Goal: Check status: Check status

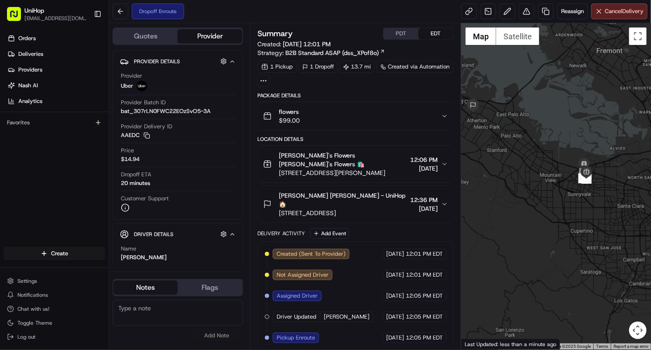
drag, startPoint x: 548, startPoint y: 192, endPoint x: 520, endPoint y: 148, distance: 52.1
click at [520, 148] on div at bounding box center [557, 186] width 190 height 327
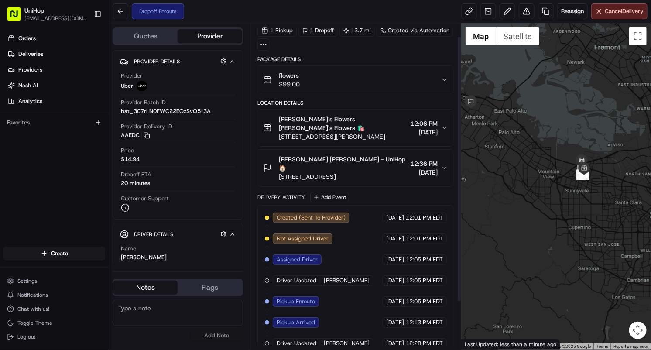
scroll to position [74, 0]
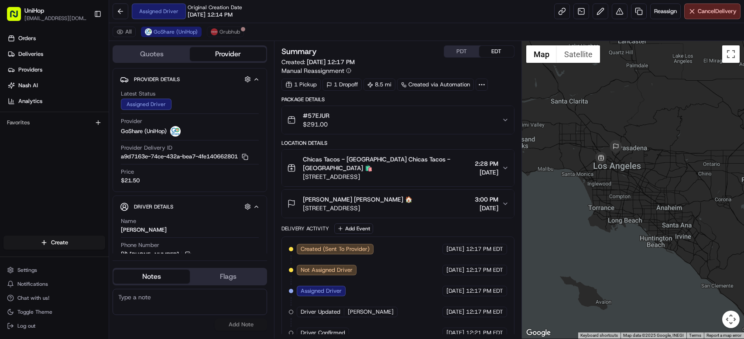
click at [71, 194] on div "Orders Deliveries Providers Nash AI Analytics Favorites" at bounding box center [54, 134] width 109 height 213
click at [576, 17] on link at bounding box center [582, 11] width 16 height 16
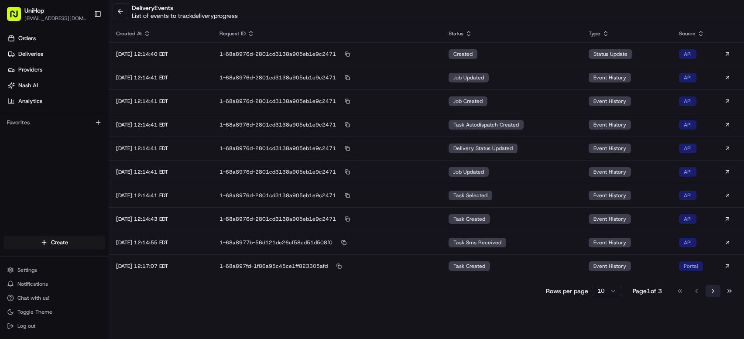
click at [714, 286] on button "Go to next page" at bounding box center [713, 291] width 15 height 12
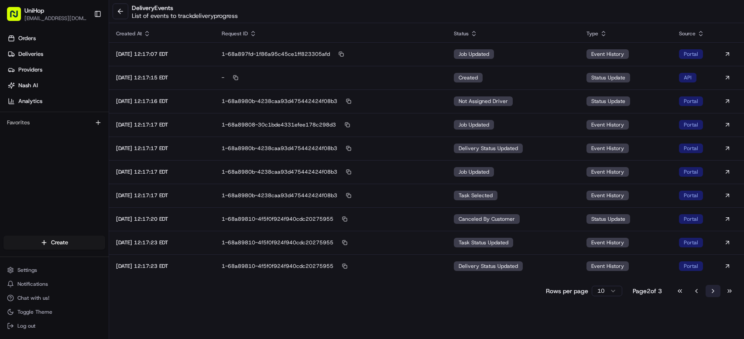
click at [714, 286] on button "Go to next page" at bounding box center [713, 291] width 15 height 12
